Goal: Navigation & Orientation: Find specific page/section

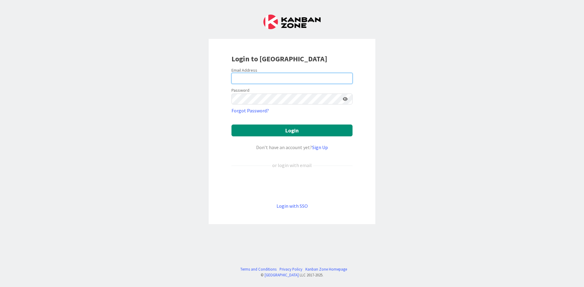
click at [254, 74] on input "email" at bounding box center [291, 78] width 121 height 11
type input "[PERSON_NAME][EMAIL_ADDRESS][DOMAIN_NAME]"
click at [231, 125] on button "Login" at bounding box center [291, 131] width 121 height 12
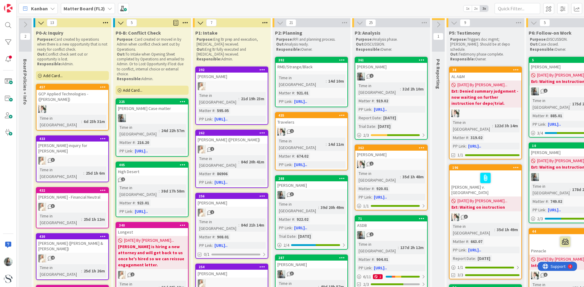
drag, startPoint x: 144, startPoint y: 120, endPoint x: 223, endPoint y: 1, distance: 142.6
click at [223, 1] on div "Kanban Matter Board (FL2) 1x 2x 3x" at bounding box center [300, 8] width 567 height 17
click at [381, 71] on link "361 [PERSON_NAME] 1 Time in Column : 32d 2h 10m Matter # : 919.02 PP Link : [UR…" at bounding box center [391, 98] width 73 height 83
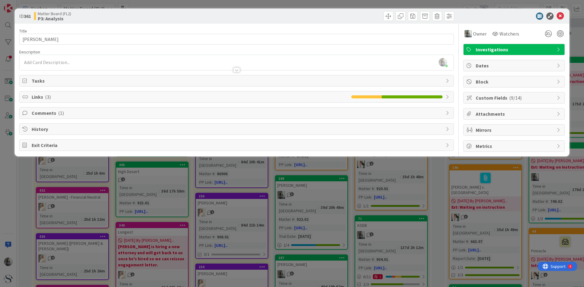
click at [558, 97] on icon at bounding box center [558, 97] width 5 height 5
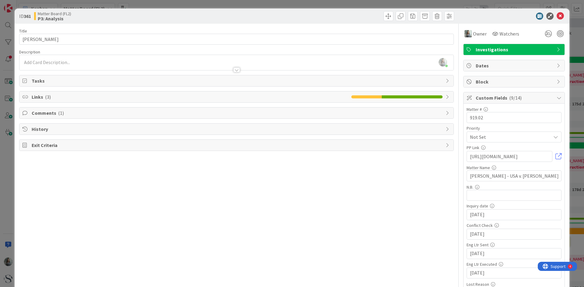
click at [441, 83] on div "Tasks" at bounding box center [236, 80] width 434 height 11
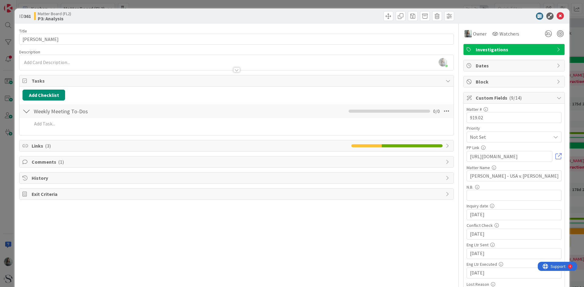
click at [445, 147] on icon at bounding box center [447, 146] width 5 height 5
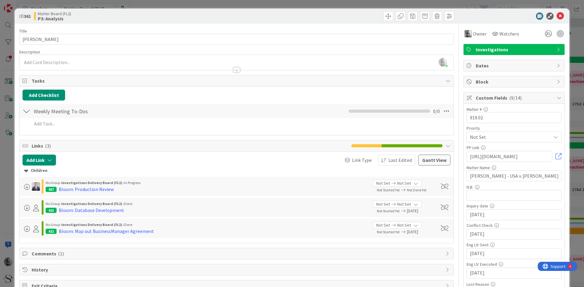
click at [27, 112] on div at bounding box center [26, 111] width 8 height 11
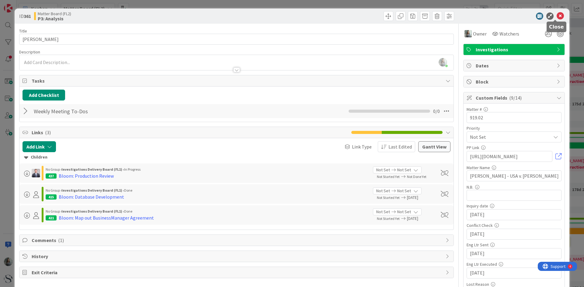
drag, startPoint x: 555, startPoint y: 15, endPoint x: 552, endPoint y: 18, distance: 3.9
click at [556, 16] on icon at bounding box center [559, 15] width 7 height 7
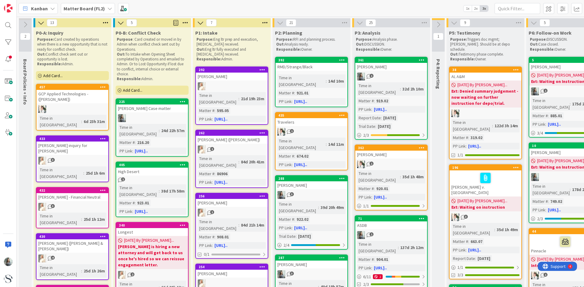
click at [81, 8] on b "Matter Board (FL2)" at bounding box center [84, 8] width 41 height 6
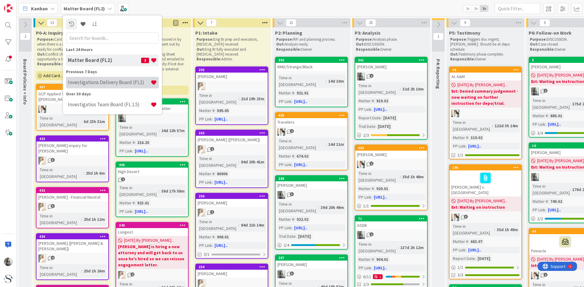
click at [83, 84] on h4 "Investigations Delivery Board (FL1)" at bounding box center [109, 82] width 83 height 6
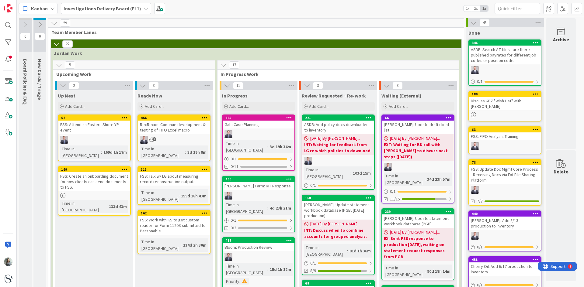
click at [138, 6] on div "Investigations Delivery Board (FL1)" at bounding box center [106, 8] width 90 height 11
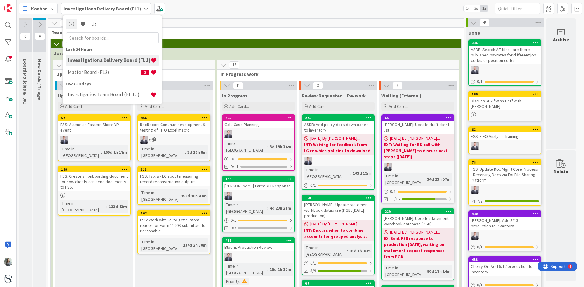
click at [99, 68] on div "Matter Board (FL2) 3" at bounding box center [112, 73] width 93 height 12
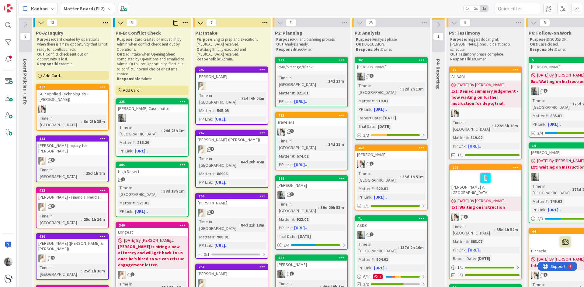
click at [85, 6] on b "Matter Board (FL2)" at bounding box center [84, 8] width 41 height 6
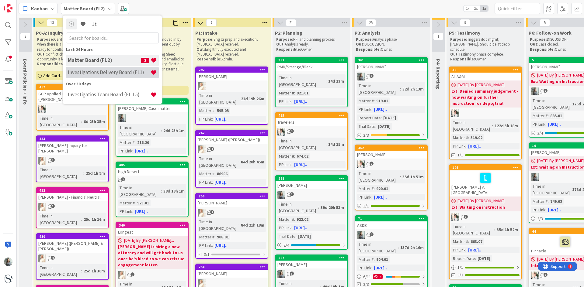
click at [81, 73] on h4 "Investigations Delivery Board (FL1)" at bounding box center [109, 72] width 83 height 6
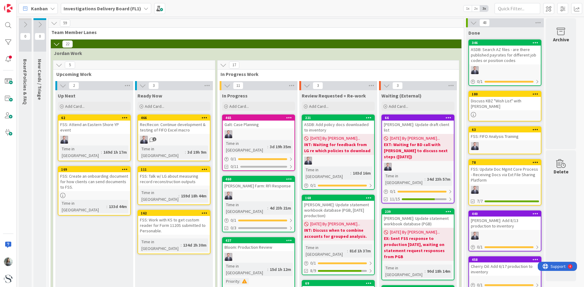
click at [144, 8] on icon at bounding box center [146, 8] width 5 height 5
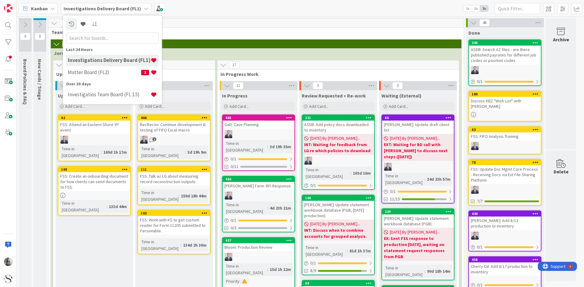
click at [113, 70] on h4 "Matter Board (FL2)" at bounding box center [104, 72] width 73 height 6
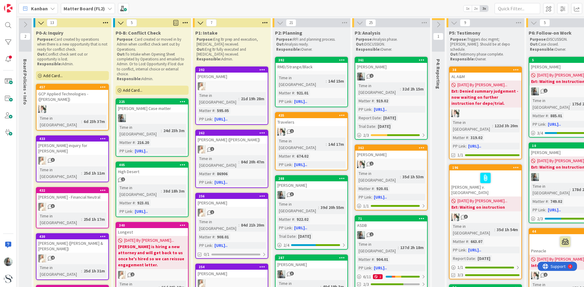
scroll to position [0, 0]
click at [9, 43] on div at bounding box center [8, 42] width 12 height 12
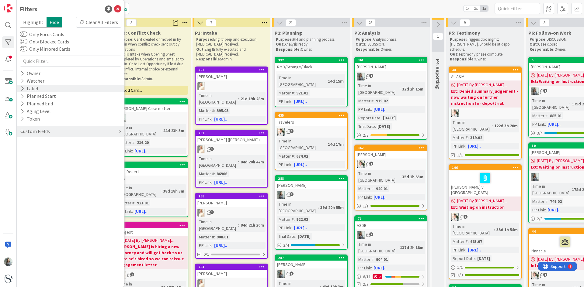
click at [23, 91] on icon at bounding box center [22, 88] width 4 height 5
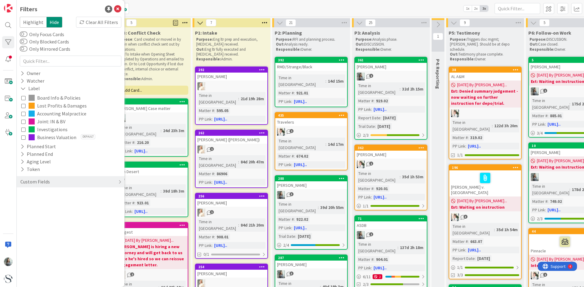
drag, startPoint x: 49, startPoint y: 133, endPoint x: 24, endPoint y: 128, distance: 25.5
click at [24, 128] on icon at bounding box center [23, 129] width 4 height 4
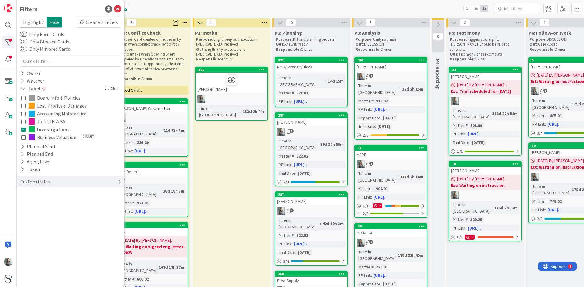
click at [24, 122] on icon at bounding box center [23, 121] width 4 height 4
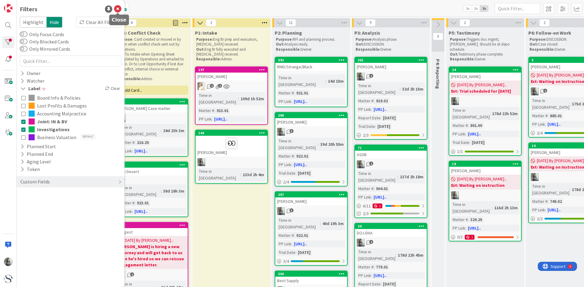
click at [116, 10] on icon at bounding box center [117, 8] width 7 height 7
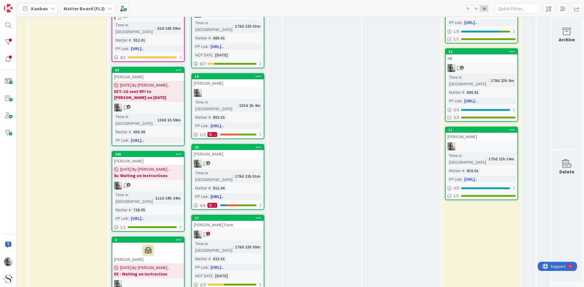
scroll to position [418, 168]
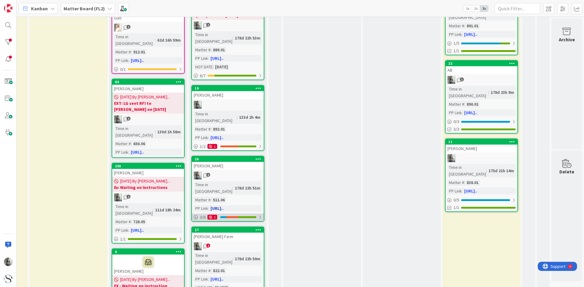
click at [194, 215] on icon at bounding box center [196, 217] width 4 height 4
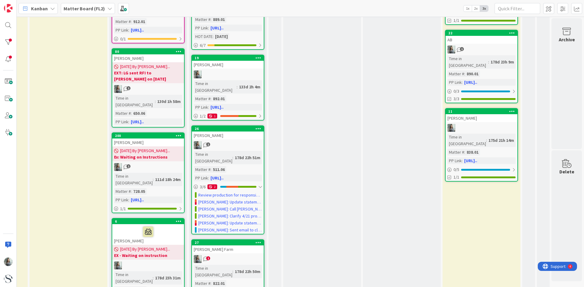
scroll to position [479, 168]
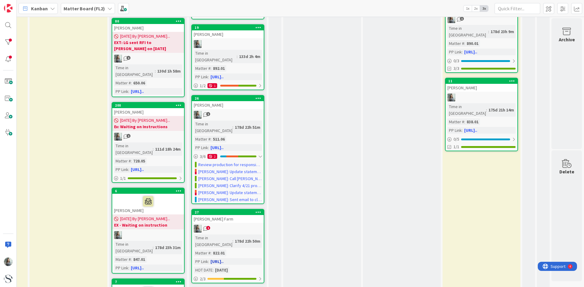
click at [206, 226] on span "1" at bounding box center [208, 228] width 4 height 4
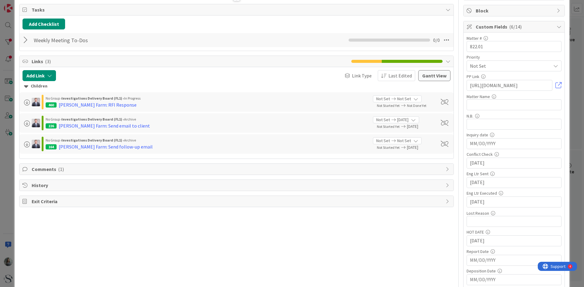
scroll to position [122, 0]
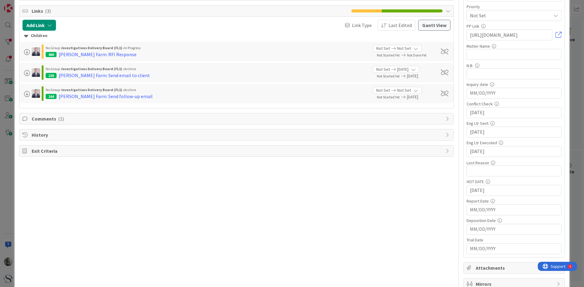
click at [40, 120] on span "Comments ( 1 )" at bounding box center [237, 118] width 411 height 7
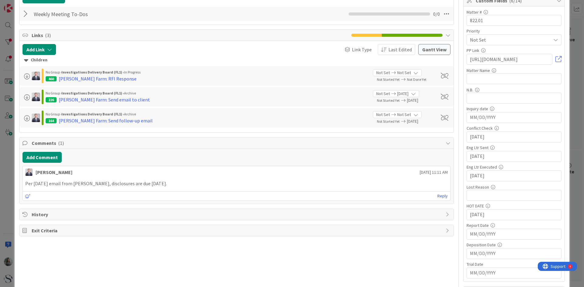
scroll to position [0, 0]
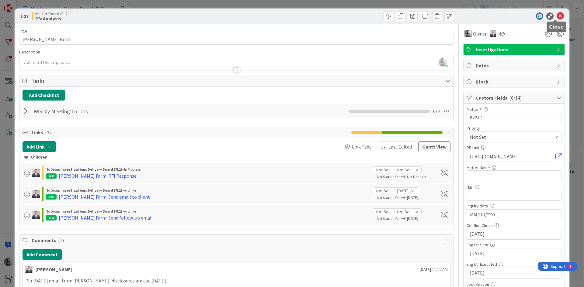
click at [556, 18] on icon at bounding box center [559, 15] width 7 height 7
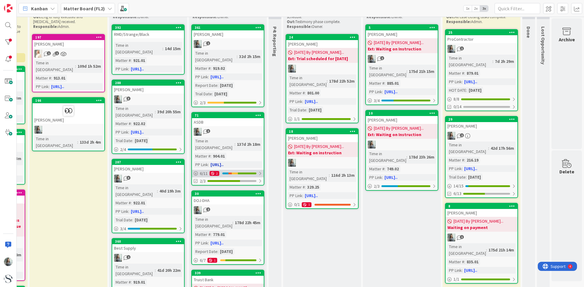
scroll to position [0, 168]
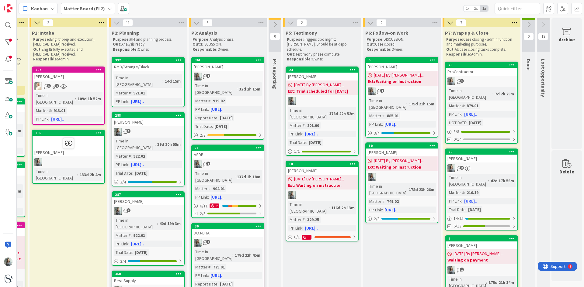
click at [46, 8] on span "Kanban" at bounding box center [39, 8] width 17 height 7
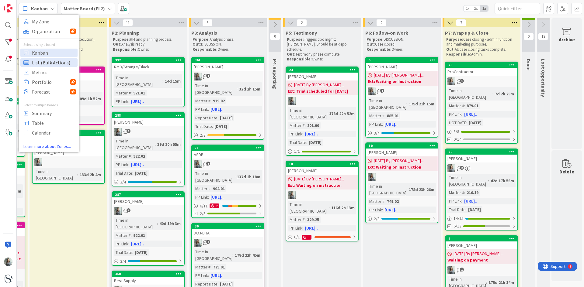
click at [48, 61] on span "List (Bulk Actions)" at bounding box center [54, 62] width 44 height 9
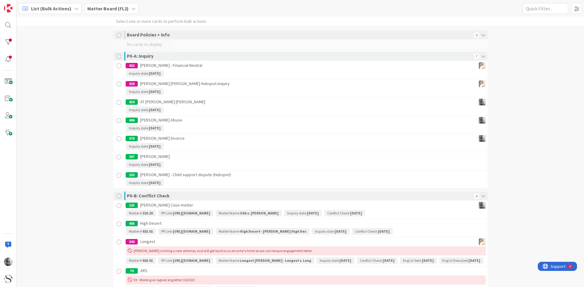
click at [57, 6] on span "List (Bulk Actions)" at bounding box center [51, 8] width 40 height 7
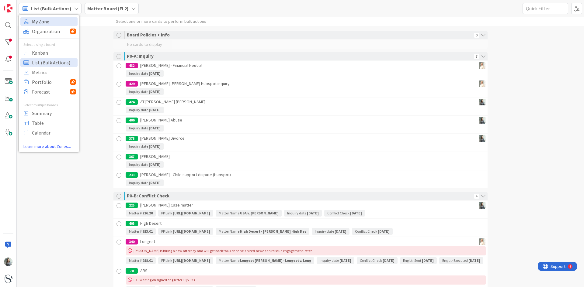
click at [54, 19] on span "My Zone" at bounding box center [54, 21] width 44 height 9
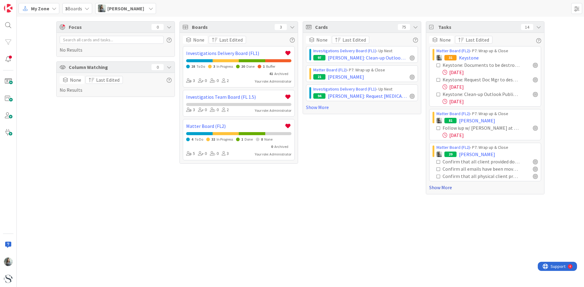
click at [437, 187] on link "Show More" at bounding box center [485, 187] width 112 height 7
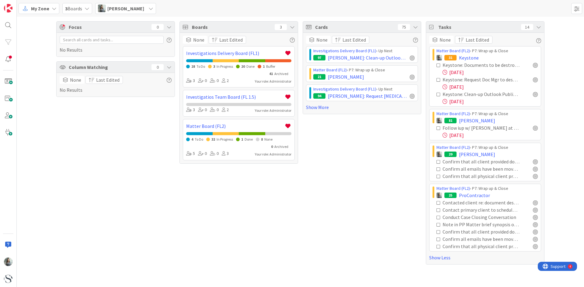
click at [45, 9] on span "My Zone" at bounding box center [40, 8] width 18 height 7
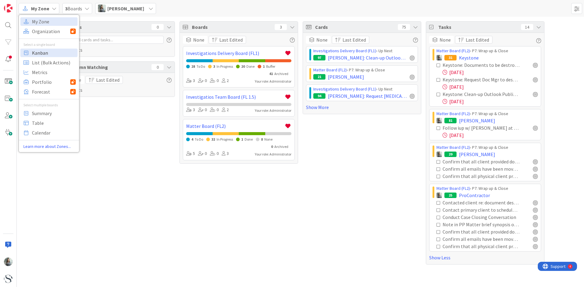
click at [45, 52] on span "Kanban" at bounding box center [54, 52] width 44 height 9
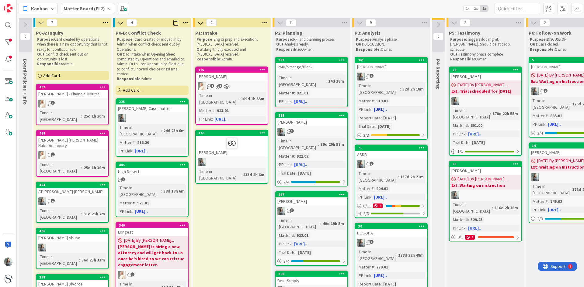
click at [413, 74] on div "1" at bounding box center [391, 77] width 72 height 8
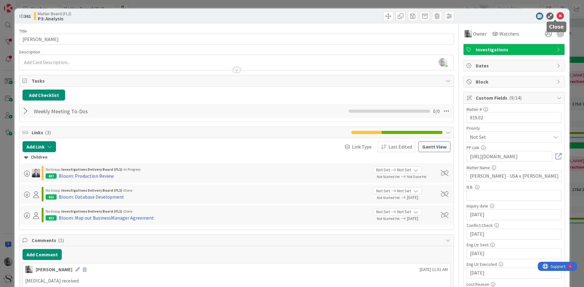
click at [556, 15] on icon at bounding box center [559, 15] width 7 height 7
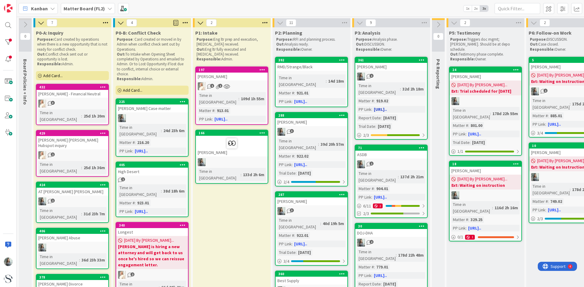
click at [383, 80] on div "1" at bounding box center [391, 77] width 72 height 8
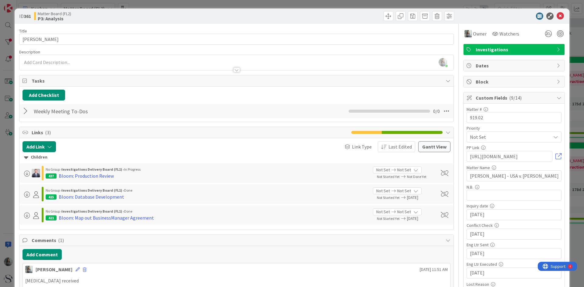
click at [28, 110] on div at bounding box center [26, 111] width 8 height 11
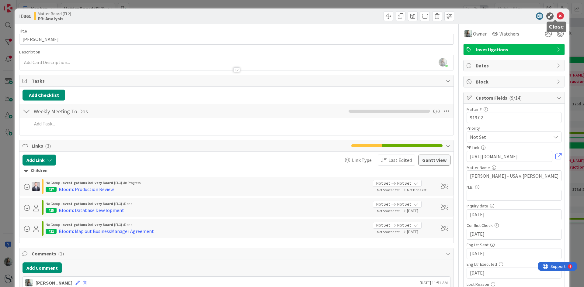
drag, startPoint x: 557, startPoint y: 16, endPoint x: 552, endPoint y: 16, distance: 4.6
click at [557, 16] on icon at bounding box center [559, 15] width 7 height 7
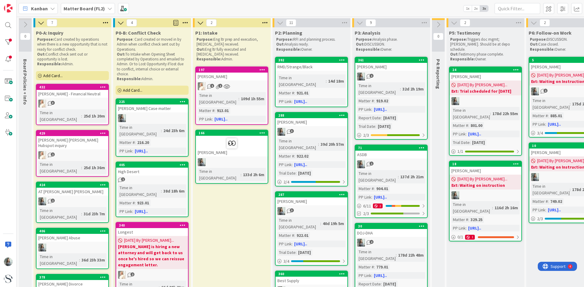
click at [38, 9] on span "Kanban" at bounding box center [39, 8] width 17 height 7
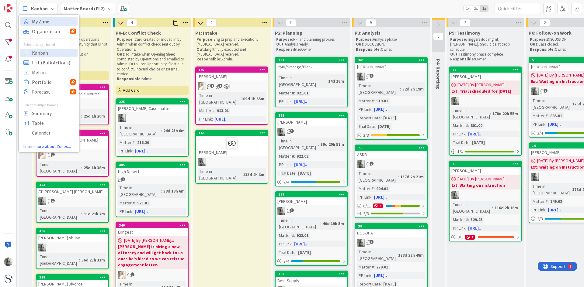
click at [40, 22] on span "My Zone" at bounding box center [54, 21] width 44 height 9
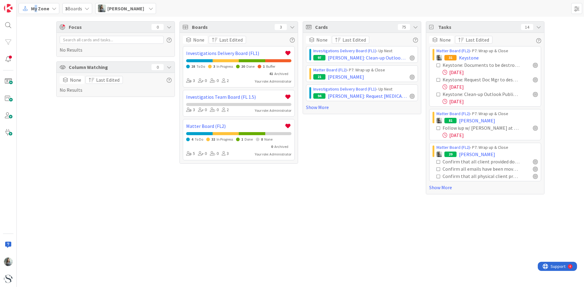
click at [36, 9] on span "My Zone" at bounding box center [40, 8] width 18 height 7
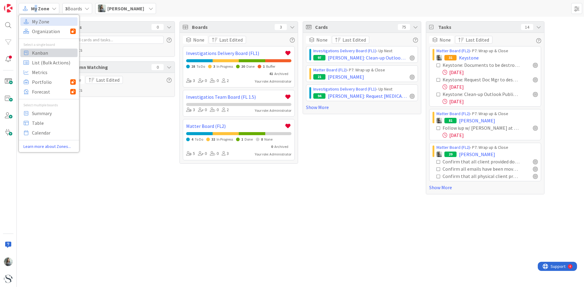
click at [41, 53] on span "Kanban" at bounding box center [54, 52] width 44 height 9
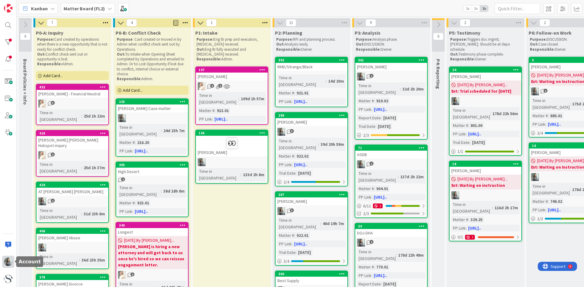
click at [4, 263] on img at bounding box center [8, 262] width 9 height 9
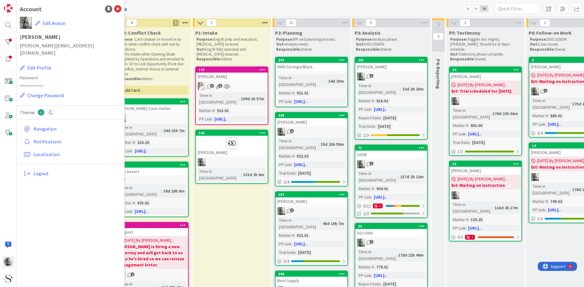
click at [32, 168] on link "Logout" at bounding box center [71, 173] width 100 height 11
